Goal: Navigation & Orientation: Find specific page/section

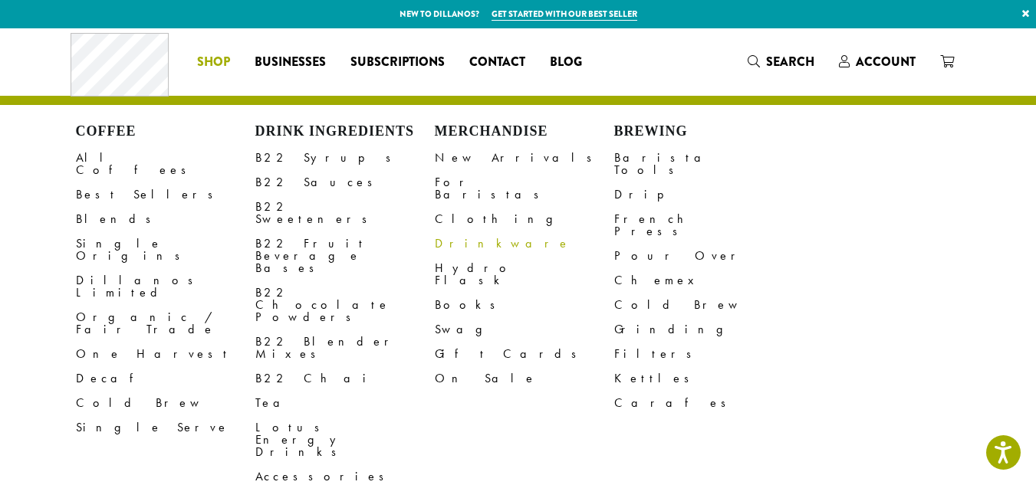
click at [462, 232] on link "Drinkware" at bounding box center [524, 244] width 179 height 25
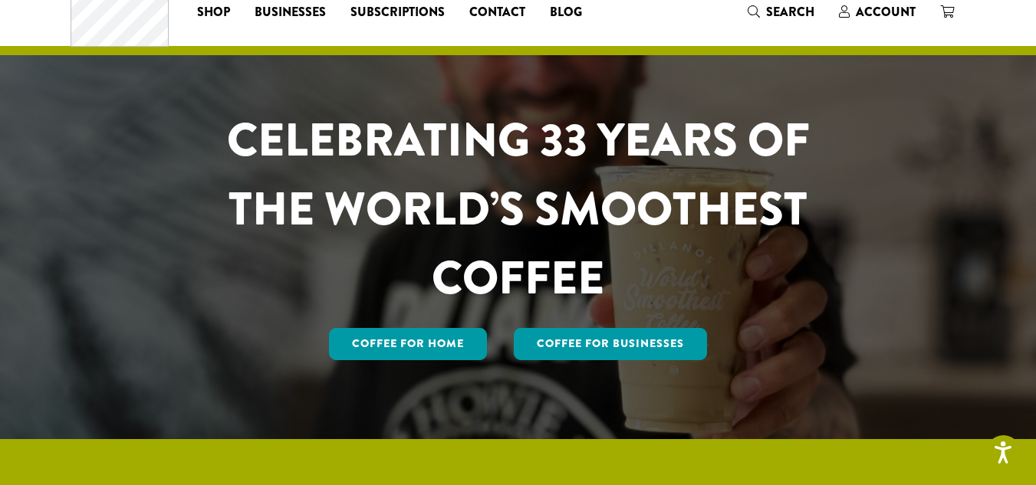
scroll to position [77, 0]
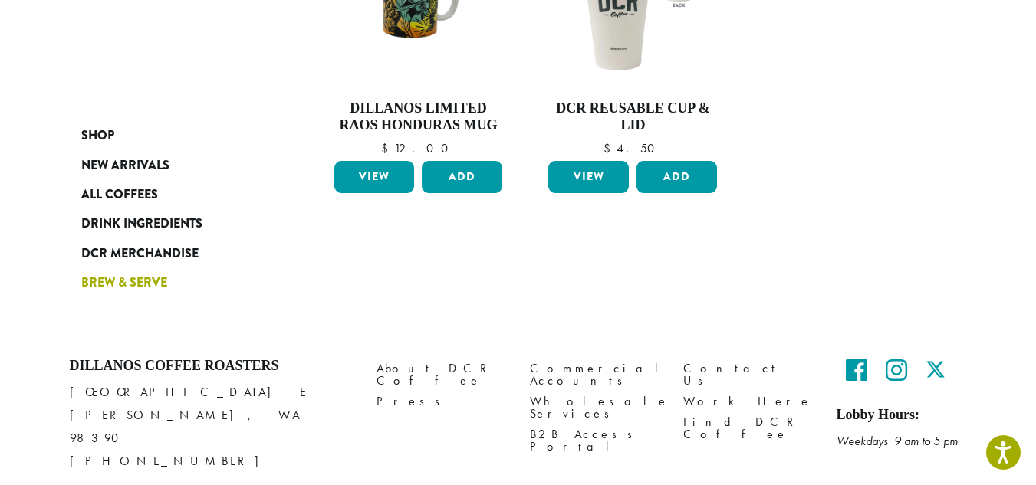
scroll to position [749, 0]
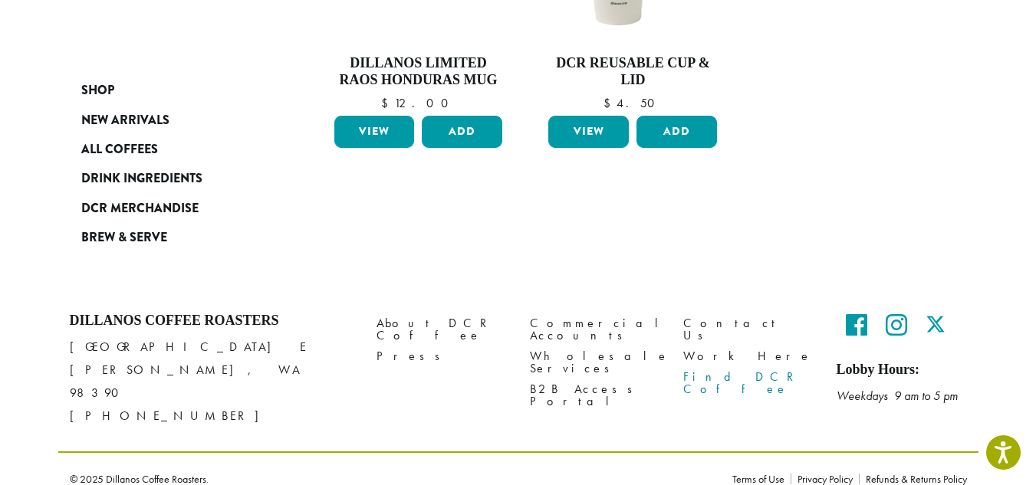
click at [726, 367] on link "Find DCR Coffee" at bounding box center [748, 383] width 130 height 33
